Goal: Information Seeking & Learning: Learn about a topic

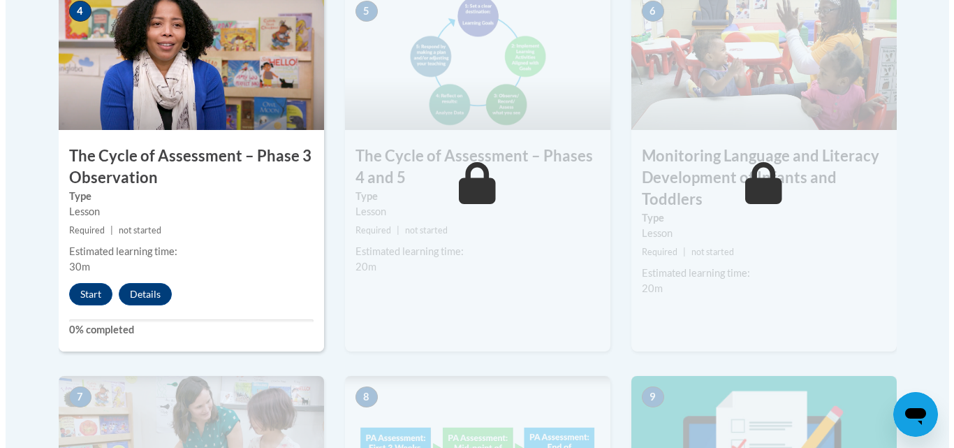
scroll to position [975, 0]
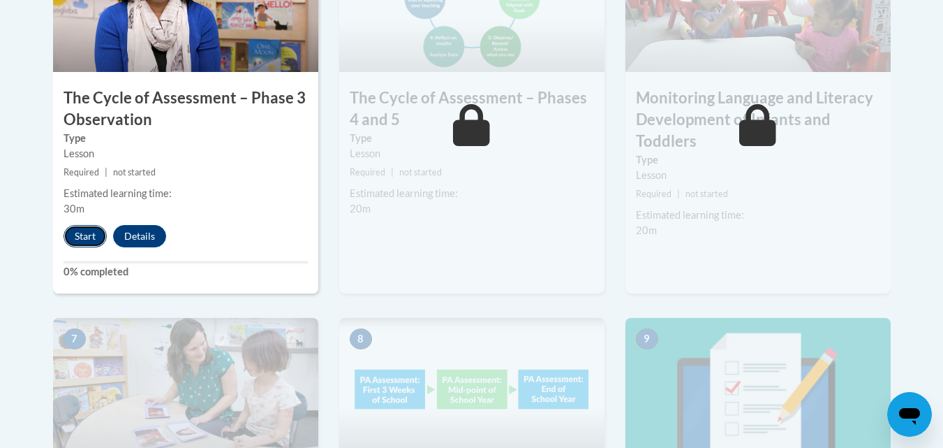
click at [75, 238] on button "Start" at bounding box center [85, 236] width 43 height 22
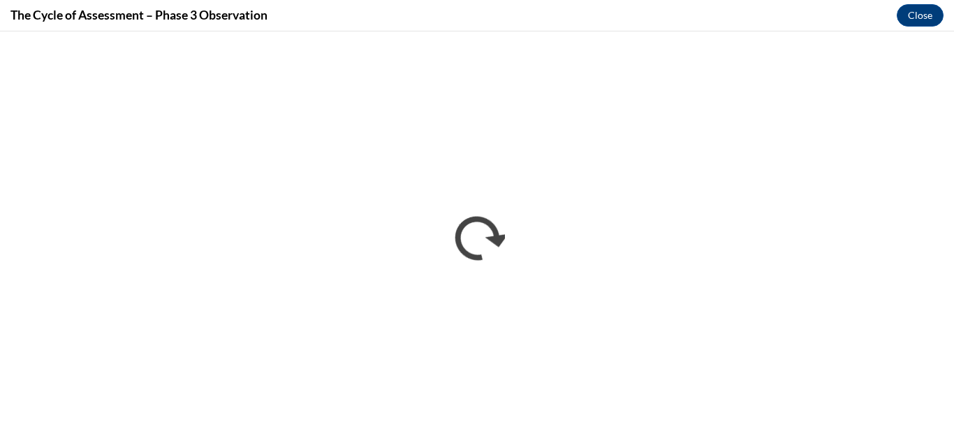
scroll to position [0, 0]
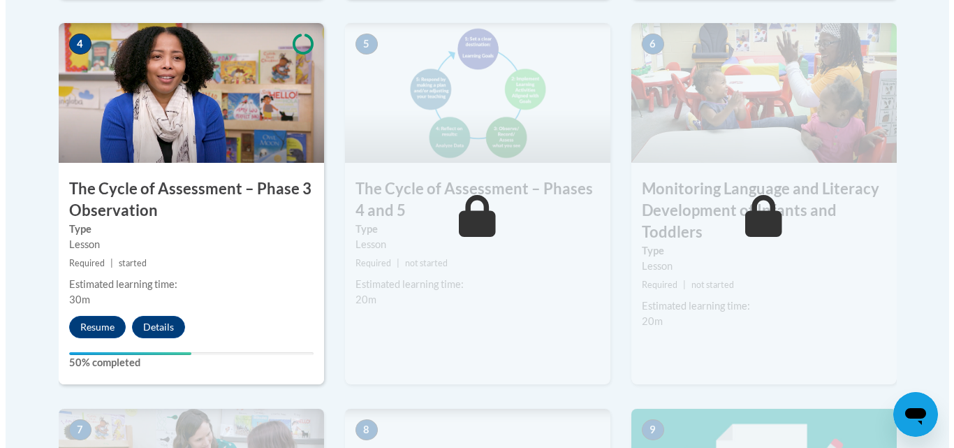
scroll to position [891, 0]
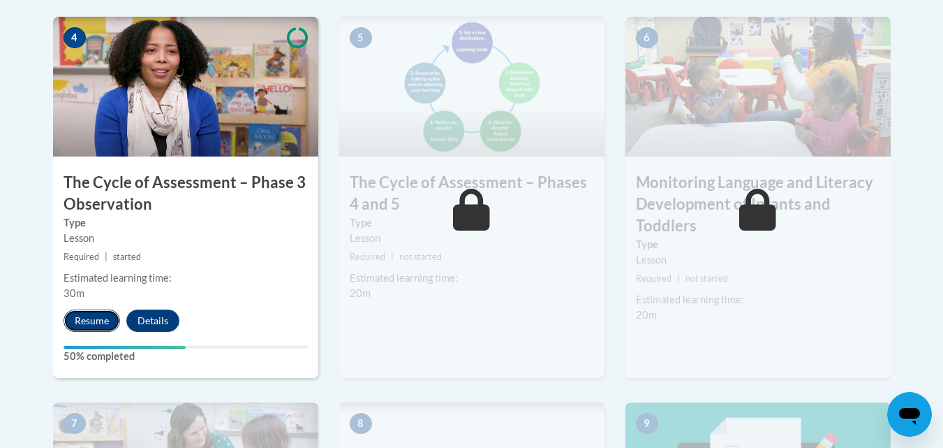
click at [84, 325] on button "Resume" at bounding box center [92, 320] width 57 height 22
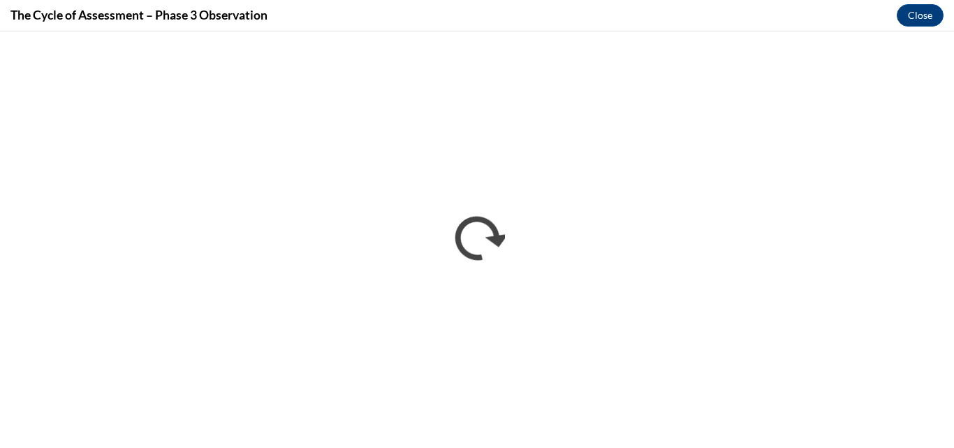
scroll to position [0, 0]
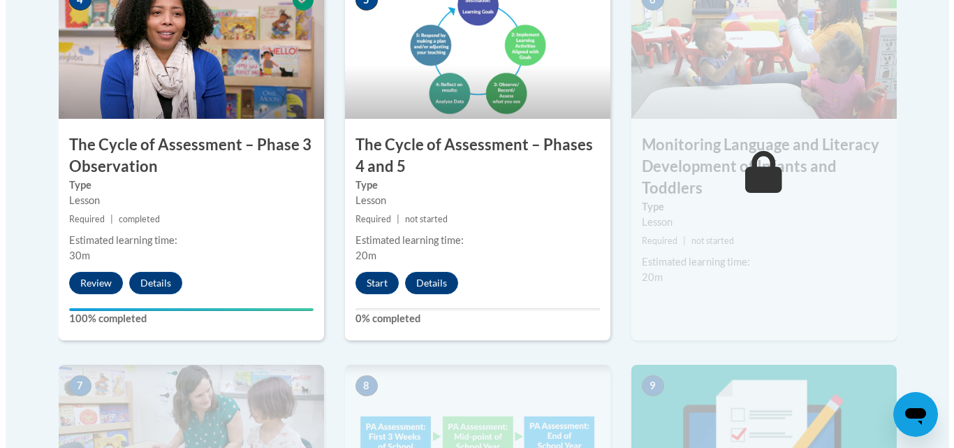
scroll to position [938, 0]
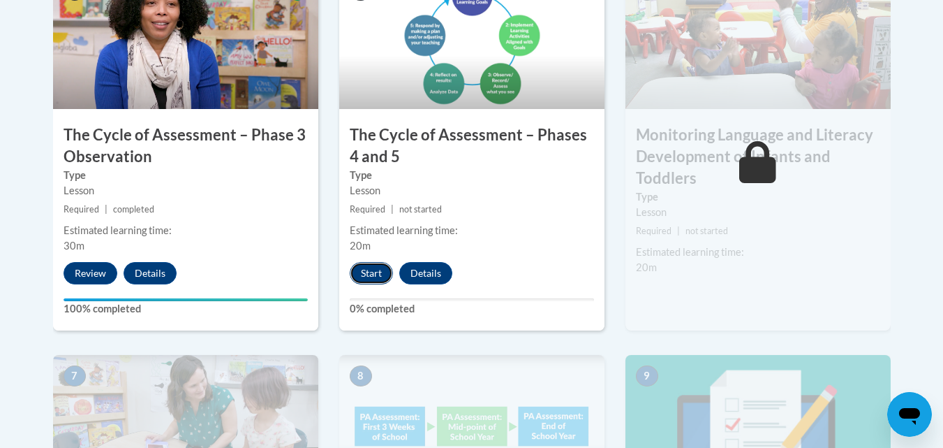
click at [376, 267] on button "Start" at bounding box center [371, 273] width 43 height 22
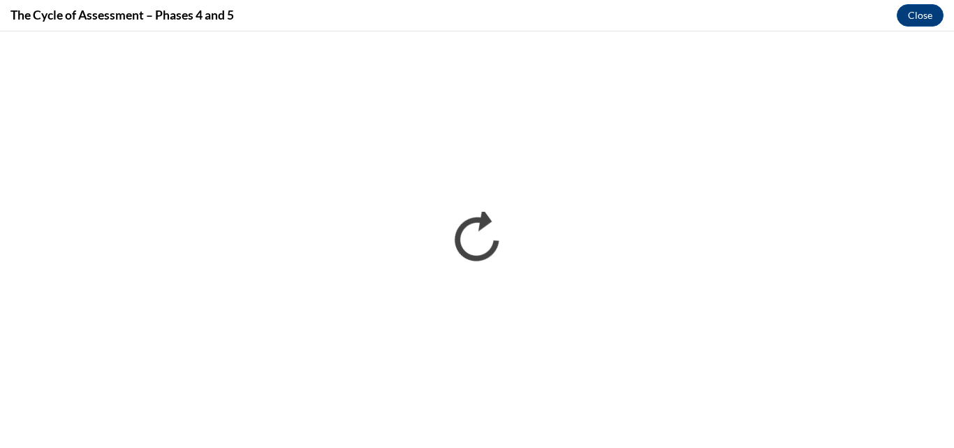
scroll to position [0, 0]
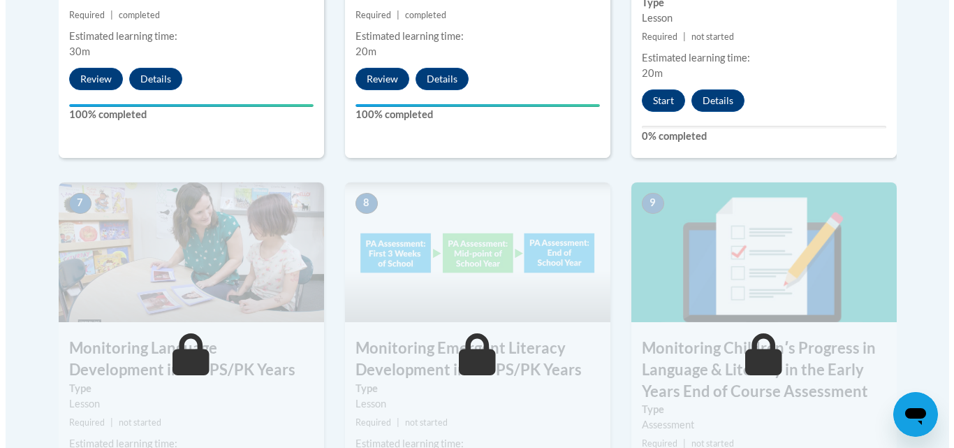
scroll to position [1112, 0]
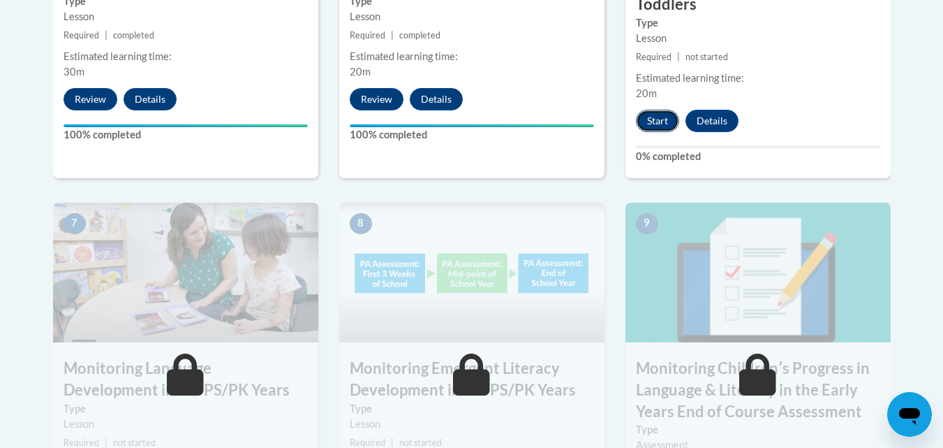
click at [651, 121] on button "Start" at bounding box center [657, 121] width 43 height 22
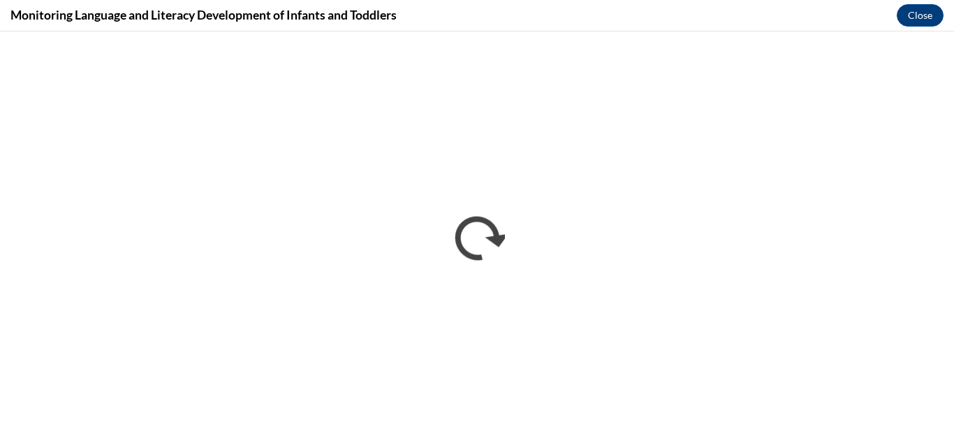
scroll to position [0, 0]
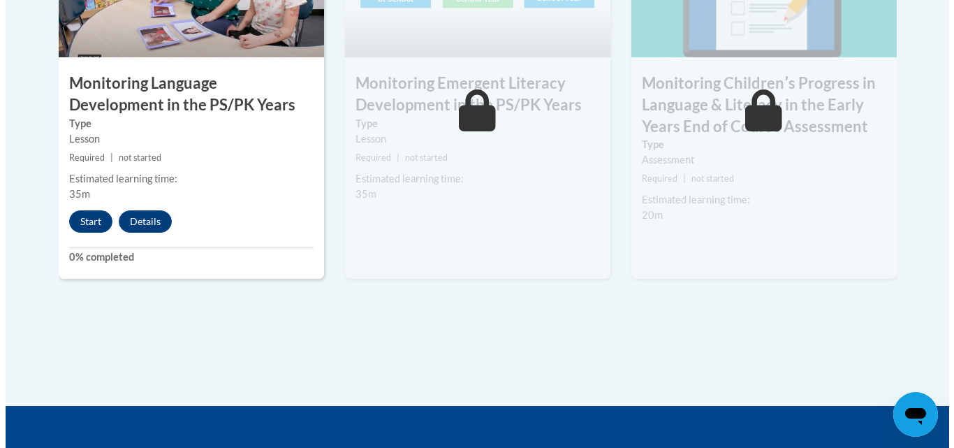
scroll to position [1414, 0]
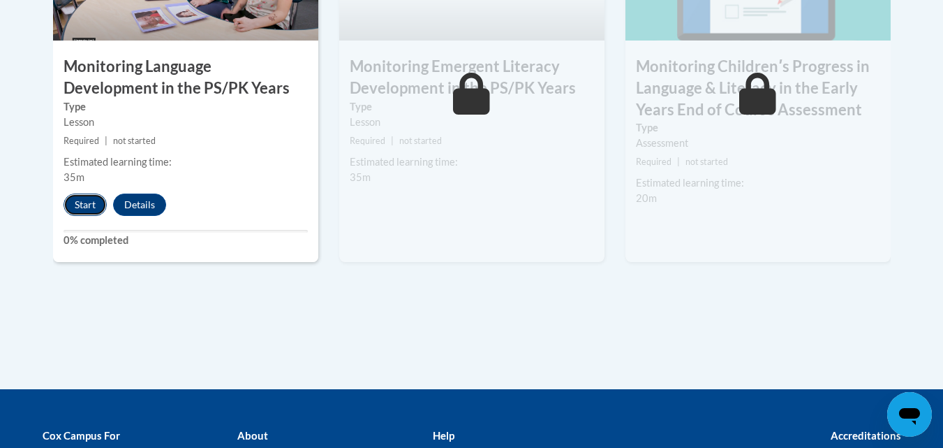
click at [85, 204] on button "Start" at bounding box center [85, 204] width 43 height 22
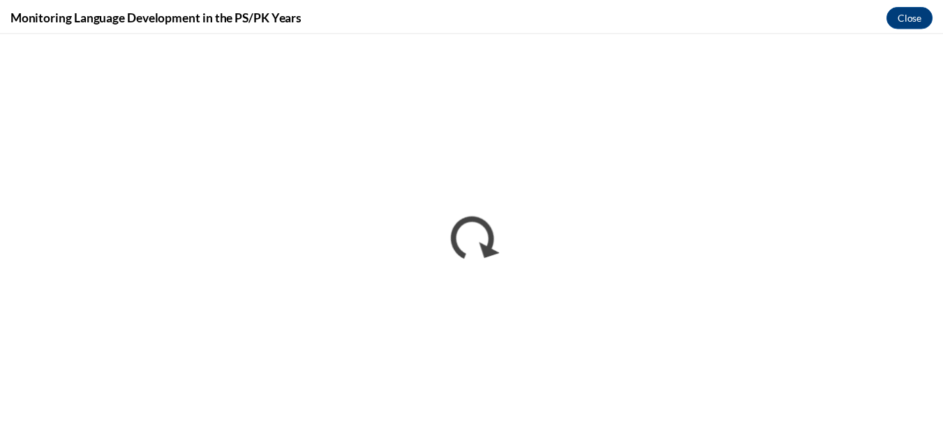
scroll to position [0, 0]
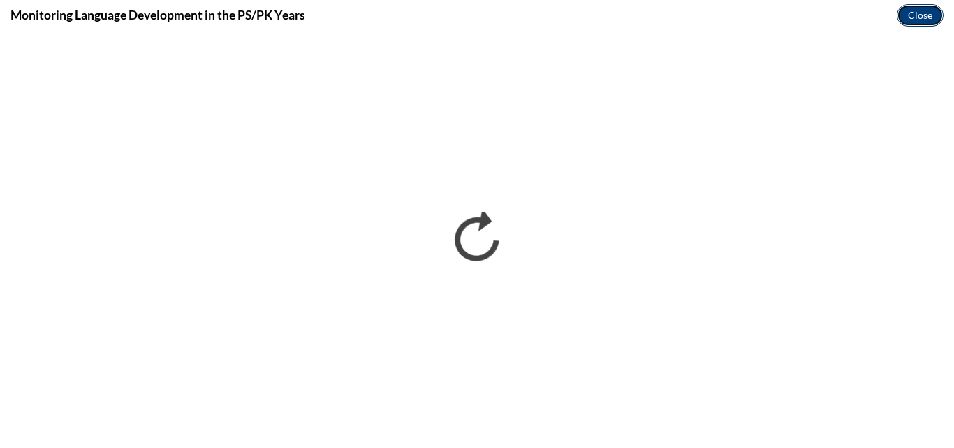
click at [918, 11] on button "Close" at bounding box center [919, 15] width 47 height 22
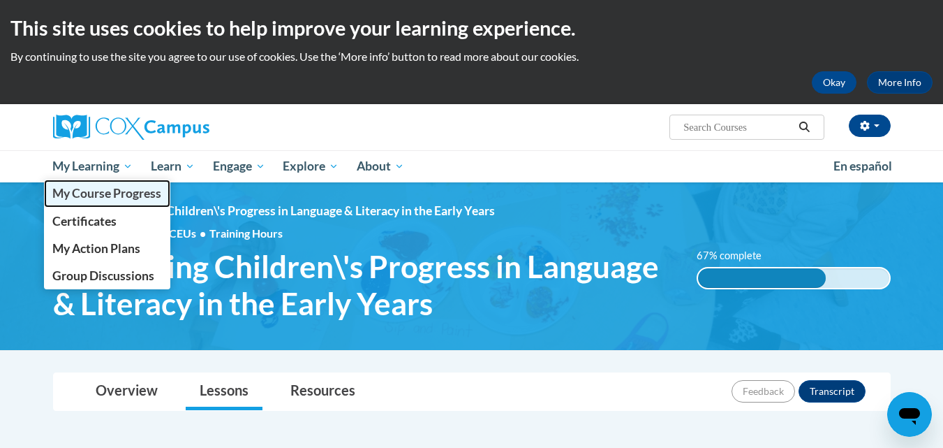
click at [116, 196] on span "My Course Progress" at bounding box center [106, 193] width 109 height 15
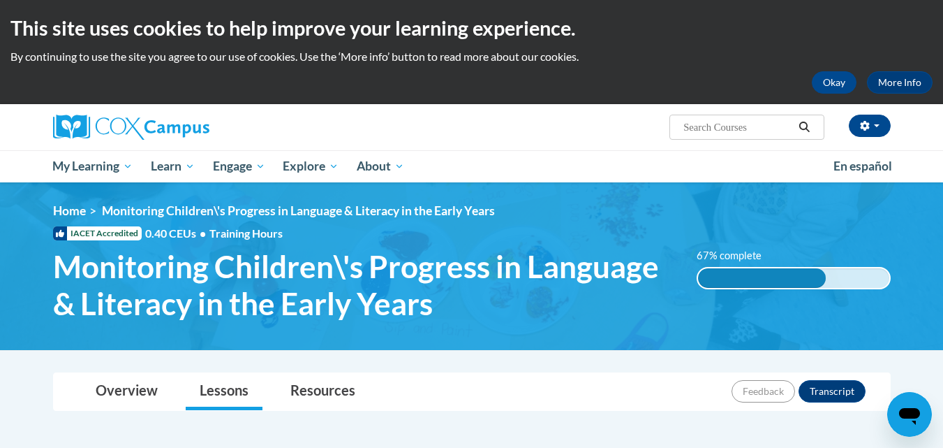
click at [257, 203] on span "Monitoring Children\'s Progress in Language & Literacy in the Early Years" at bounding box center [298, 210] width 393 height 15
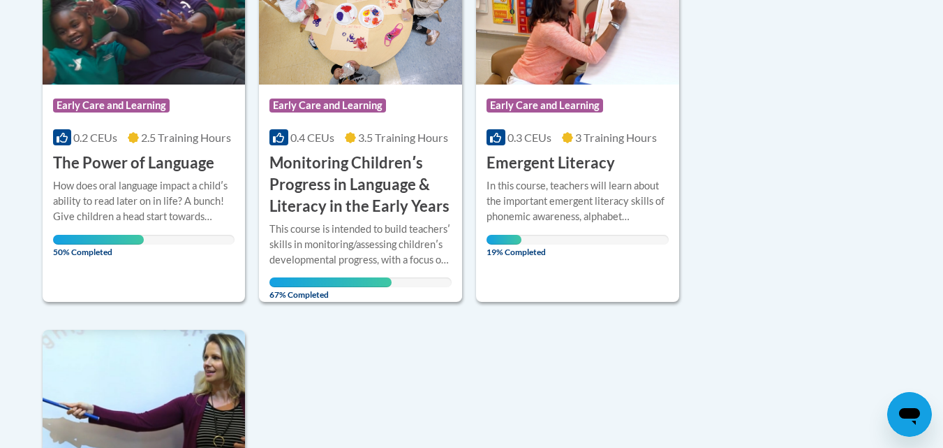
scroll to position [414, 0]
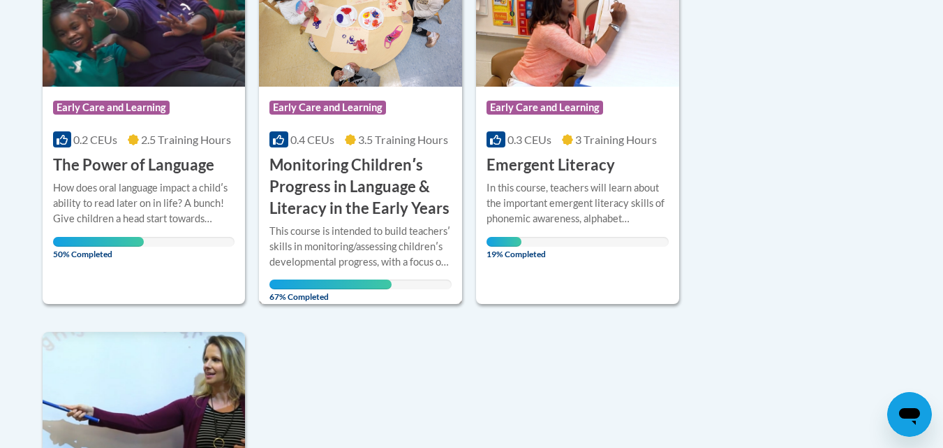
click at [350, 237] on div "This course is intended to build teachersʹ skills in monitoring/assessing child…" at bounding box center [360, 246] width 182 height 46
